Goal: Information Seeking & Learning: Learn about a topic

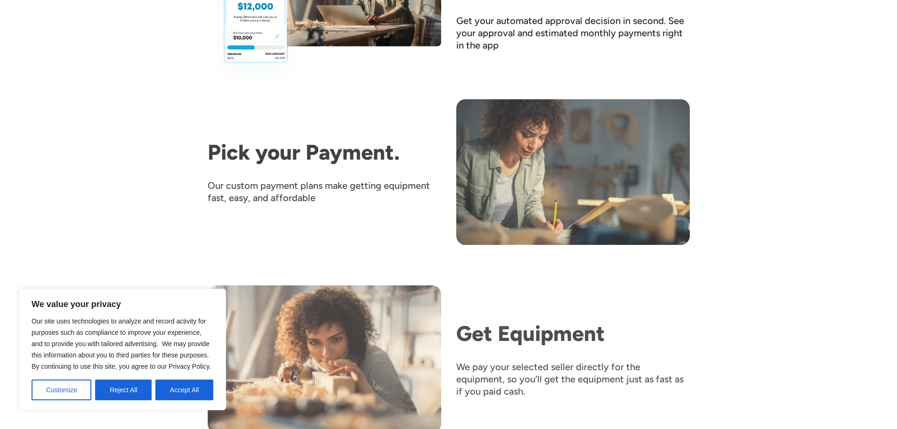
scroll to position [1601, 0]
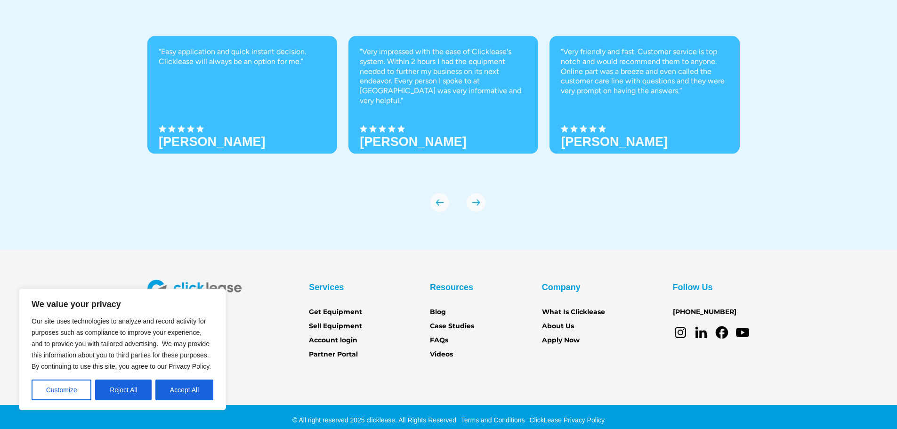
scroll to position [3291, 0]
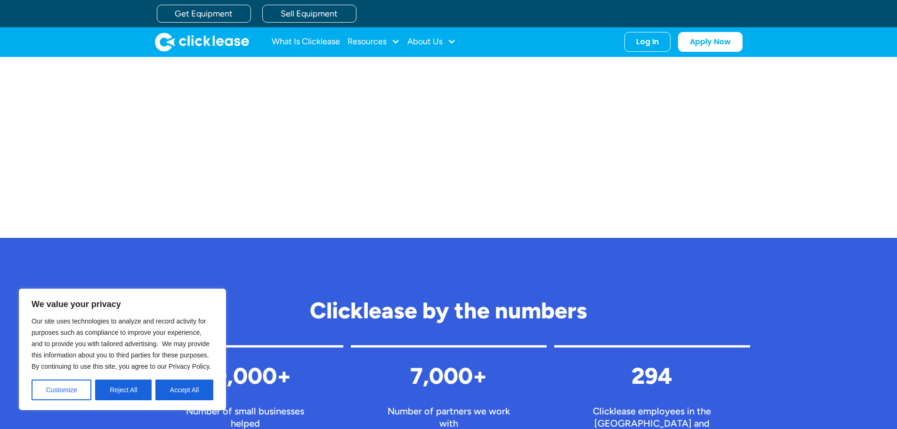
scroll to position [477, 0]
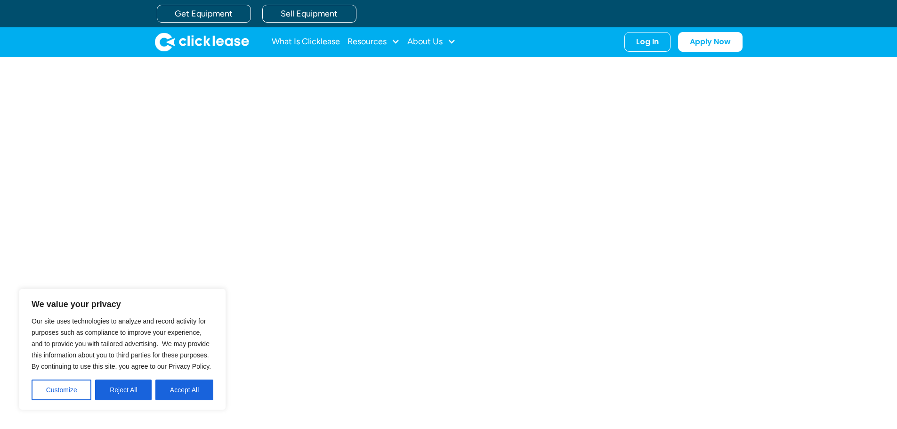
click at [142, 390] on button "Reject All" at bounding box center [123, 390] width 57 height 21
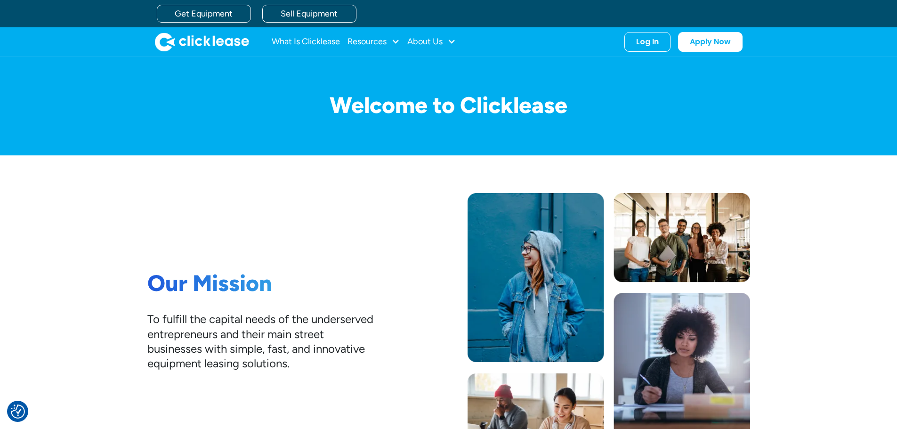
scroll to position [0, 0]
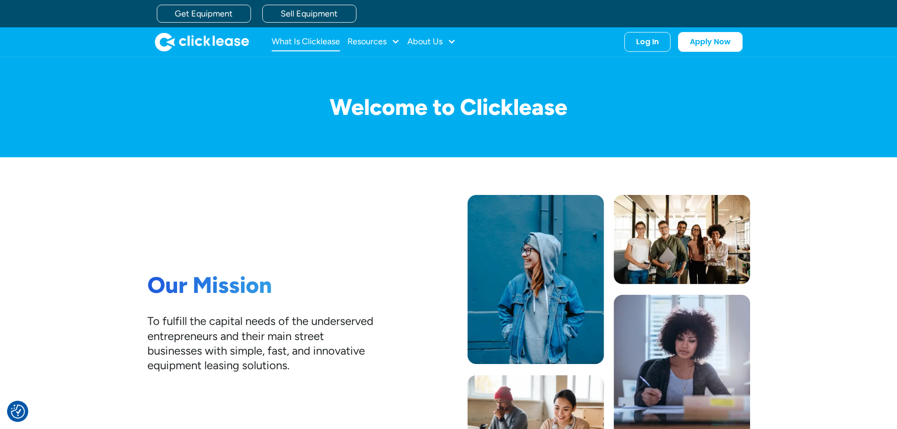
click at [306, 45] on link "What Is Clicklease" at bounding box center [306, 41] width 68 height 19
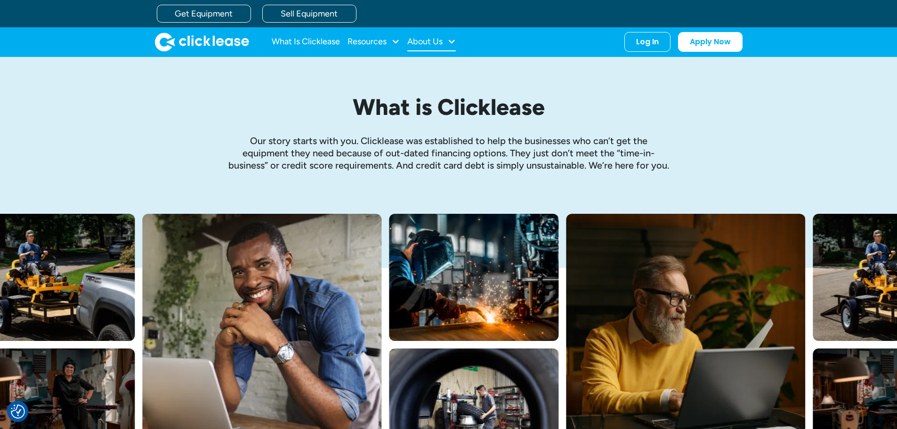
click at [446, 43] on div "About Us" at bounding box center [431, 41] width 49 height 19
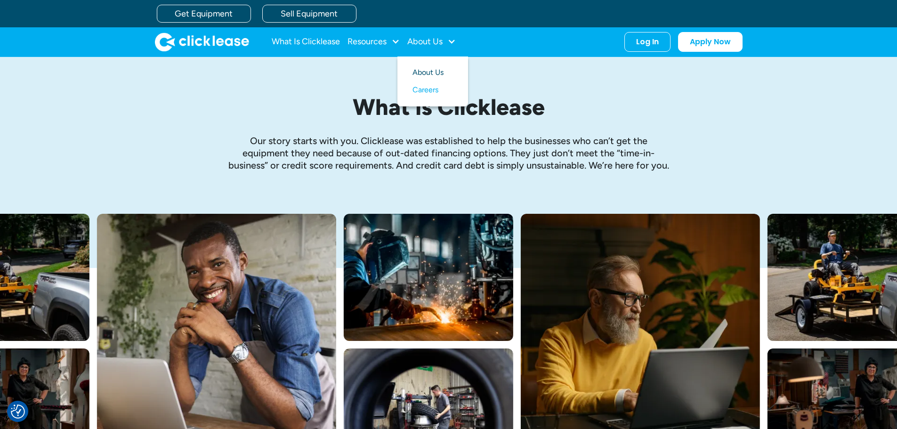
click at [440, 70] on link "About Us" at bounding box center [433, 72] width 41 height 17
